Goal: Task Accomplishment & Management: Manage account settings

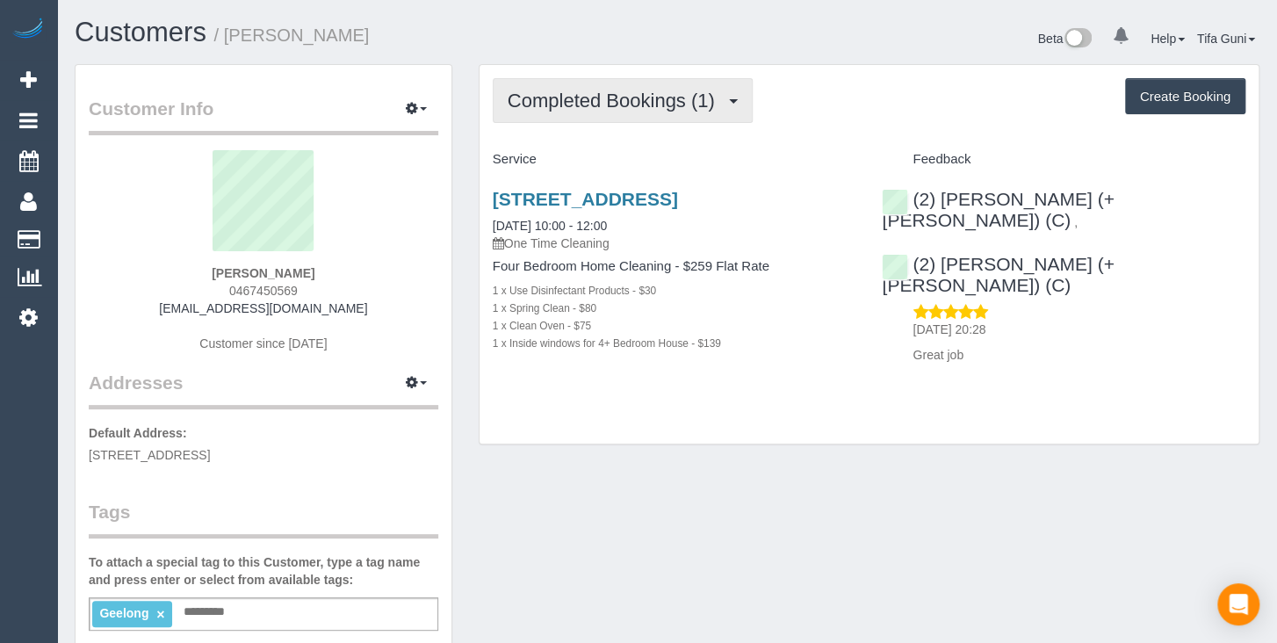
click at [721, 115] on button "Completed Bookings (1)" at bounding box center [623, 100] width 260 height 45
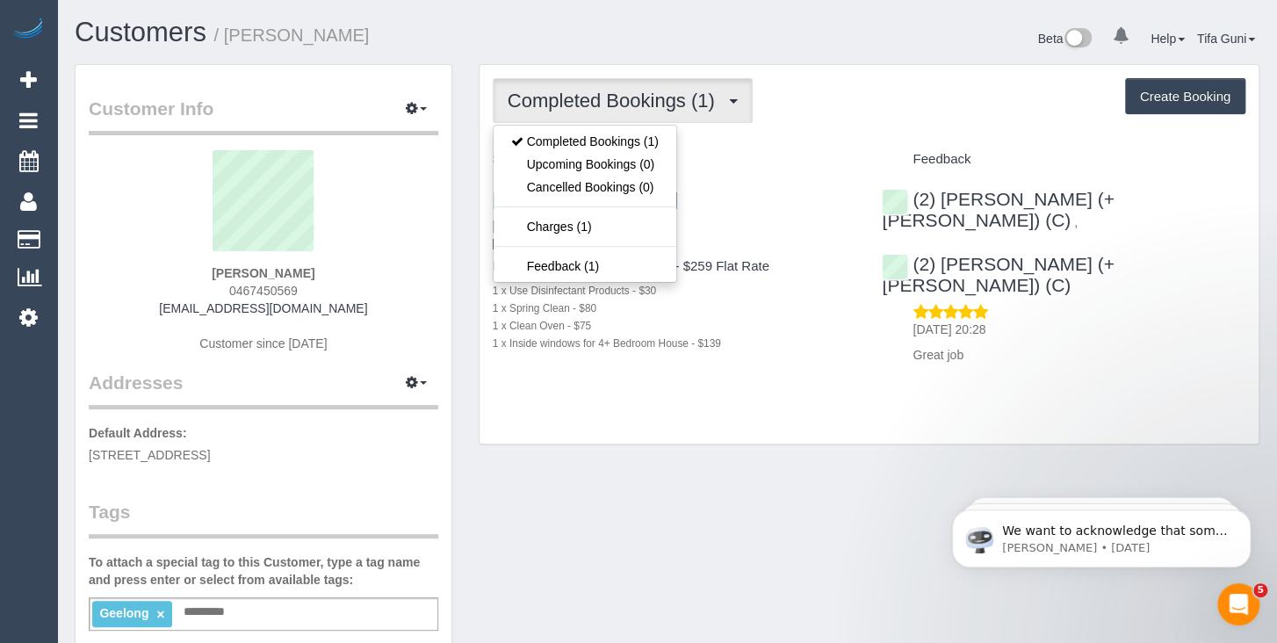
click at [654, 420] on div "Completed Bookings (1) Completed Bookings (1) Upcoming Bookings (0) Cancelled B…" at bounding box center [869, 255] width 779 height 380
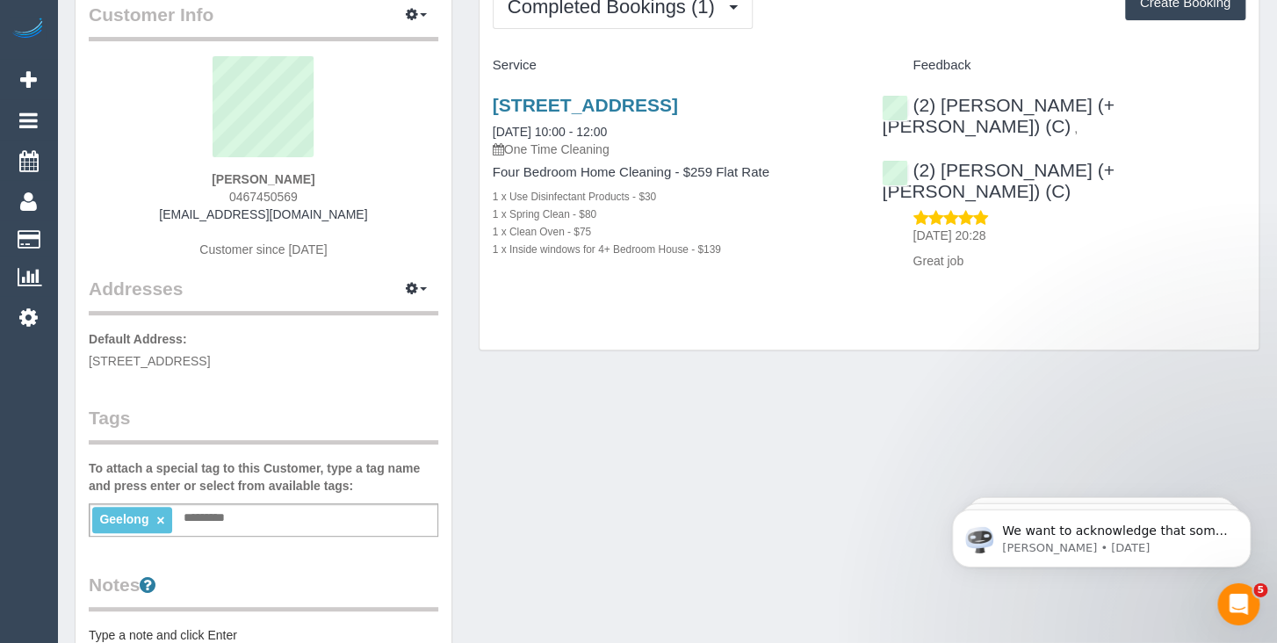
scroll to position [92, 0]
drag, startPoint x: 300, startPoint y: 194, endPoint x: 218, endPoint y: 192, distance: 81.7
click at [209, 192] on div "[PERSON_NAME] 0467450569 [EMAIL_ADDRESS][DOMAIN_NAME] Customer since [DATE]" at bounding box center [264, 168] width 350 height 220
copy span "0467450569"
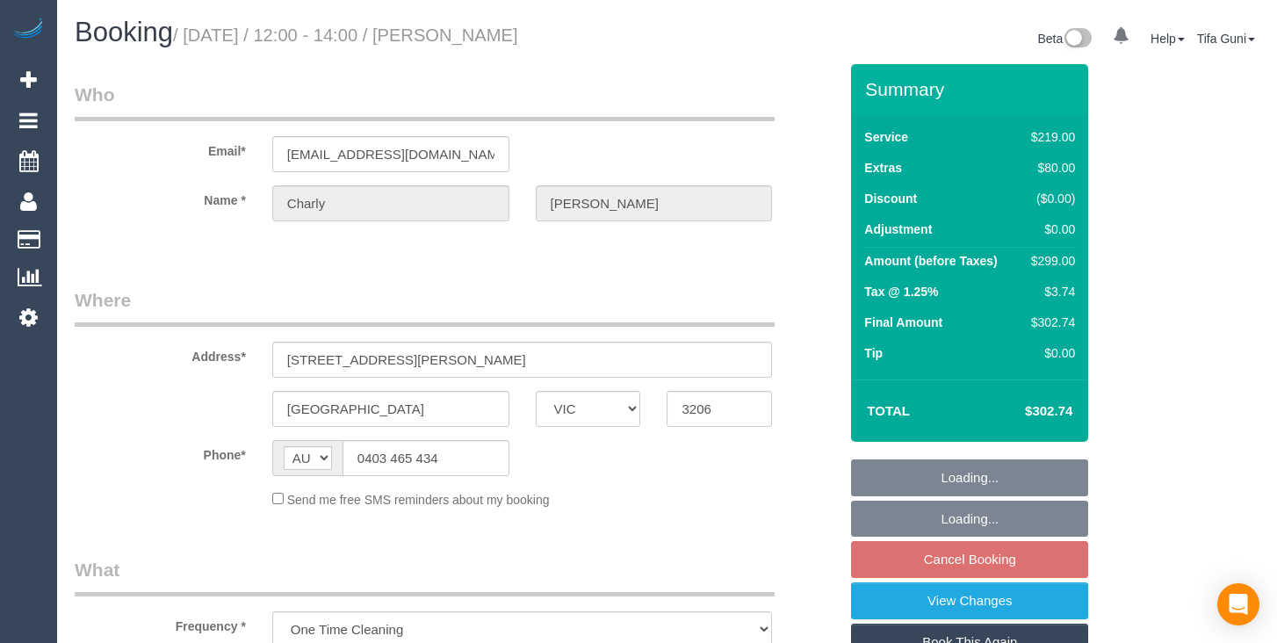
select select "VIC"
select select "string:stripe-pm_1S5FRd2GScqysDRVPbIiqNlJ"
select select "number:28"
select select "number:14"
select select "number:19"
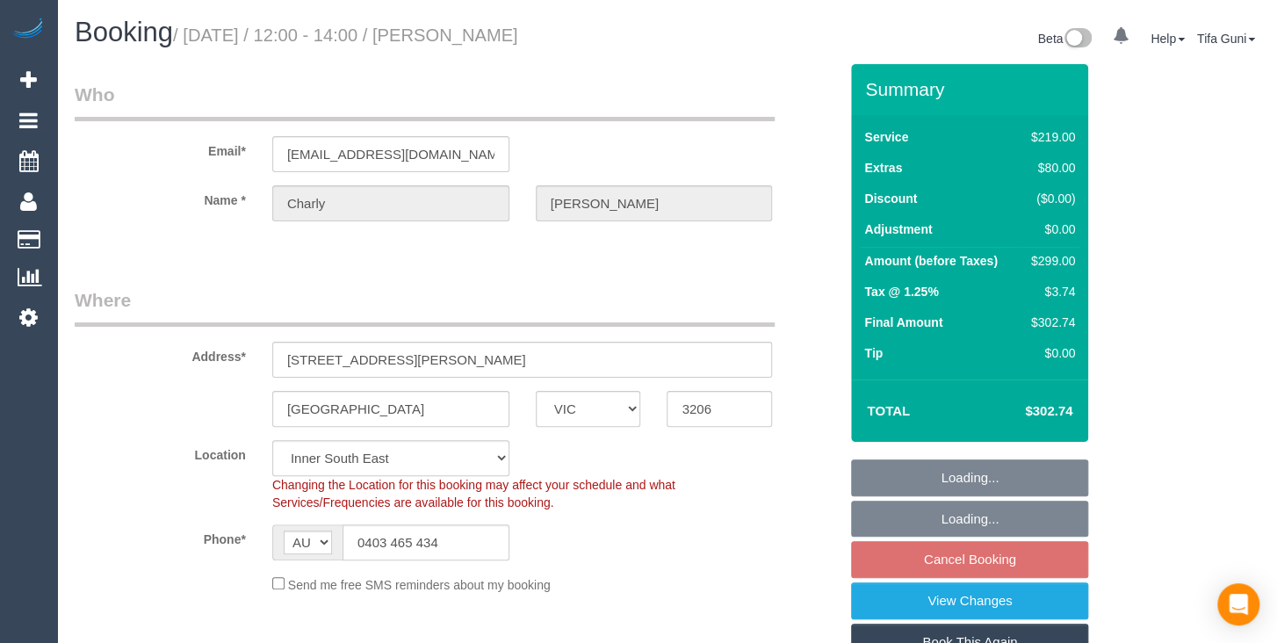
select select "object:798"
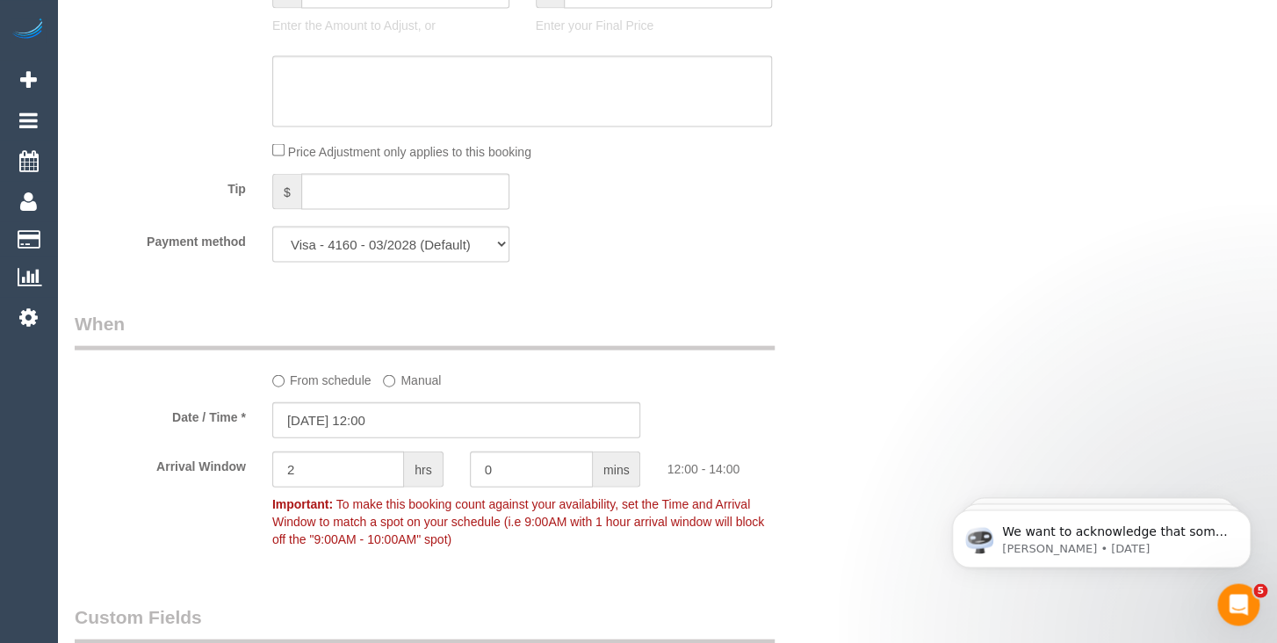
scroll to position [1855, 0]
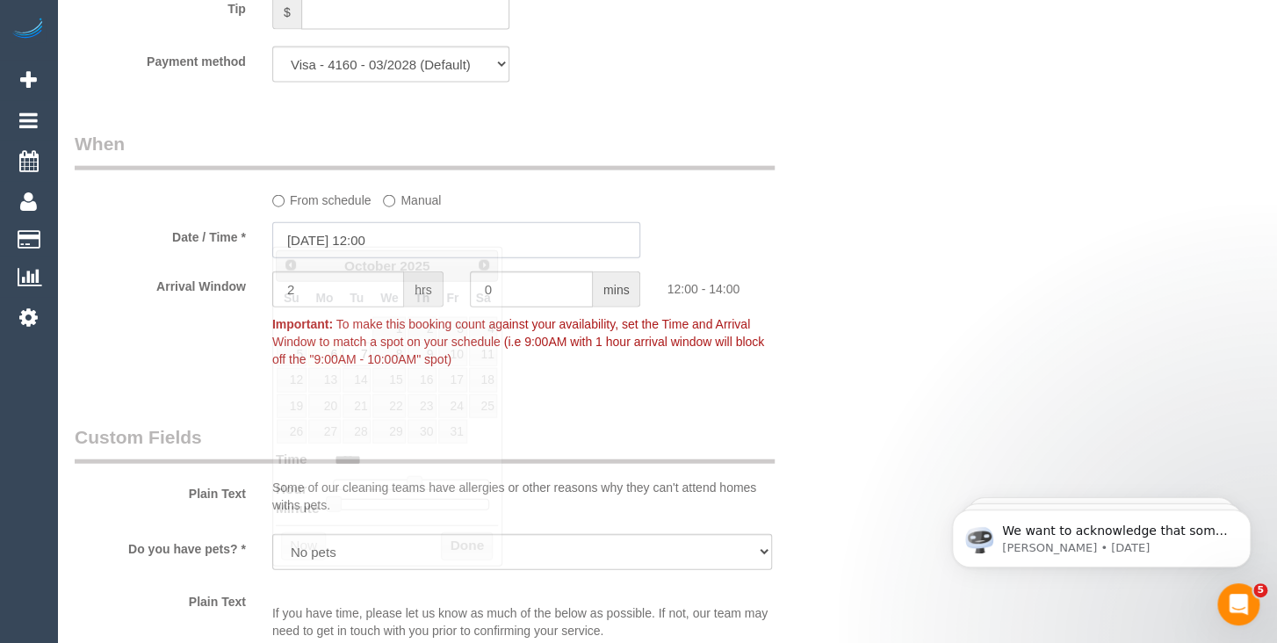
click at [382, 231] on input "07/10/2025 12:00" at bounding box center [456, 240] width 369 height 36
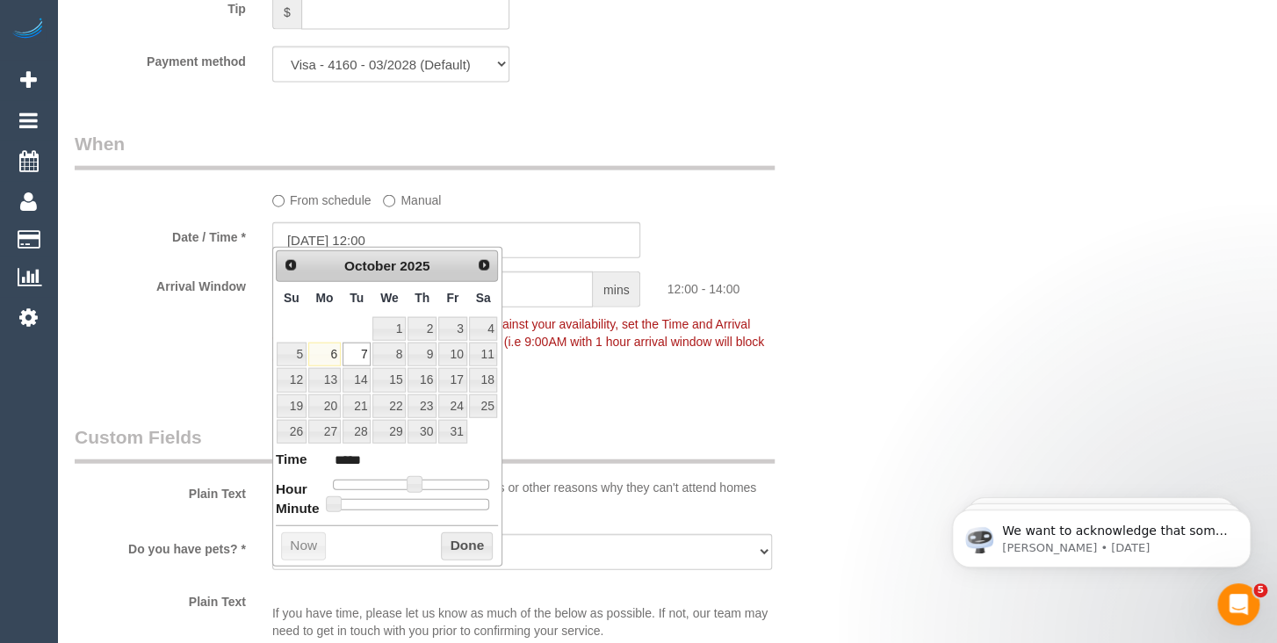
click at [813, 227] on div "Date / Time * 07/10/2025 12:00" at bounding box center [456, 240] width 790 height 36
